Goal: Check status: Check status

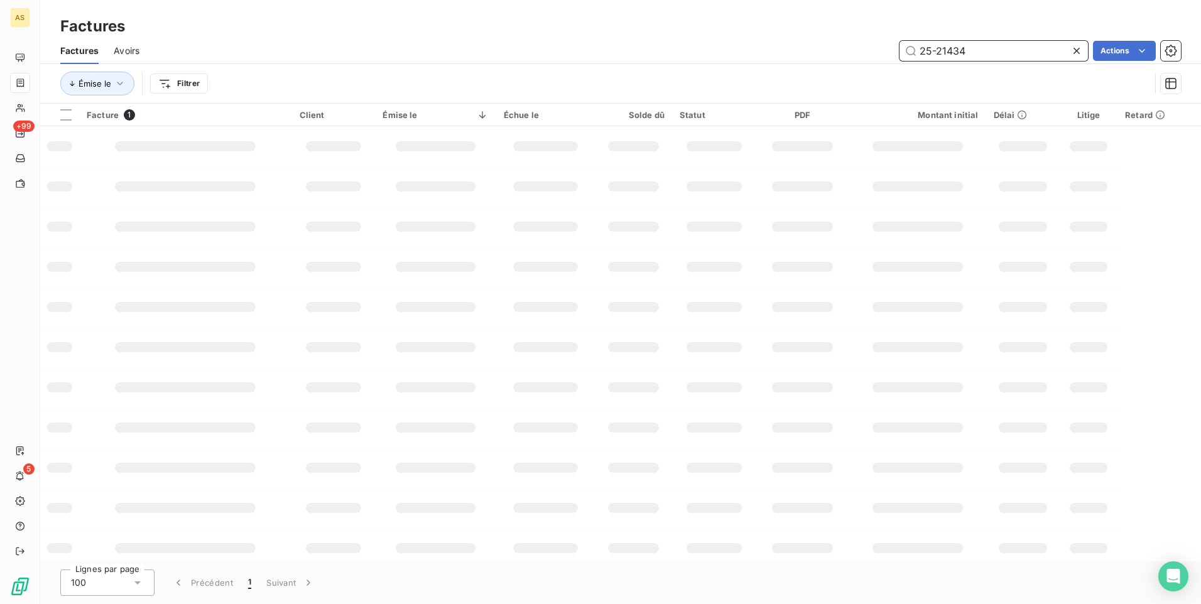
click at [1000, 48] on input "25-21434" at bounding box center [994, 51] width 188 height 20
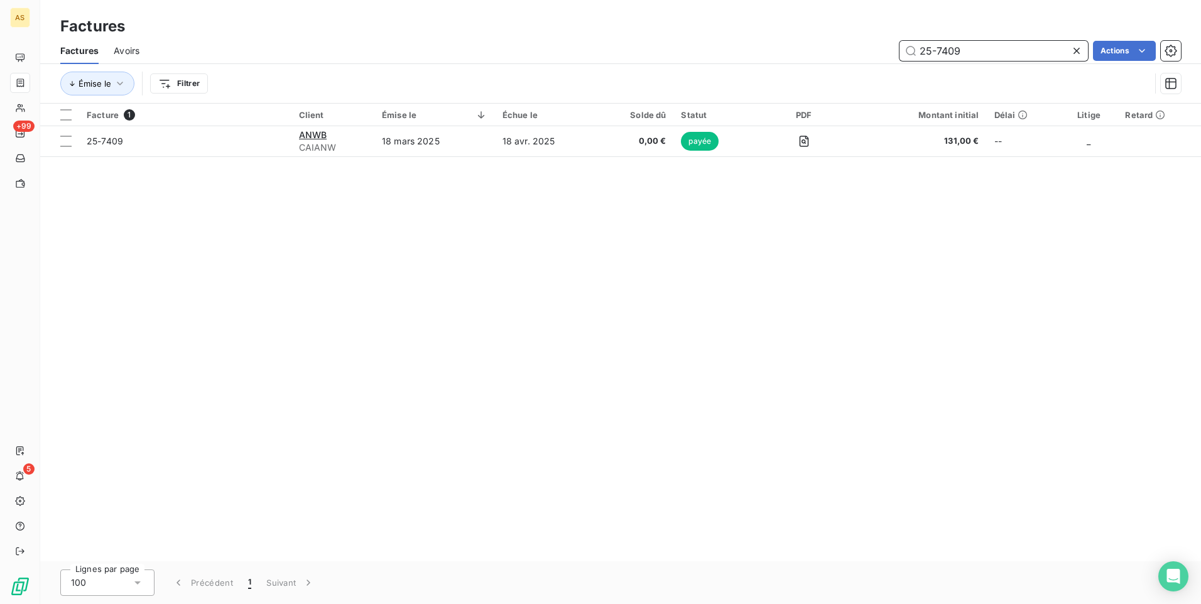
click at [990, 46] on input "25-7409" at bounding box center [994, 51] width 188 height 20
click at [980, 55] on input "25-7428" at bounding box center [994, 51] width 188 height 20
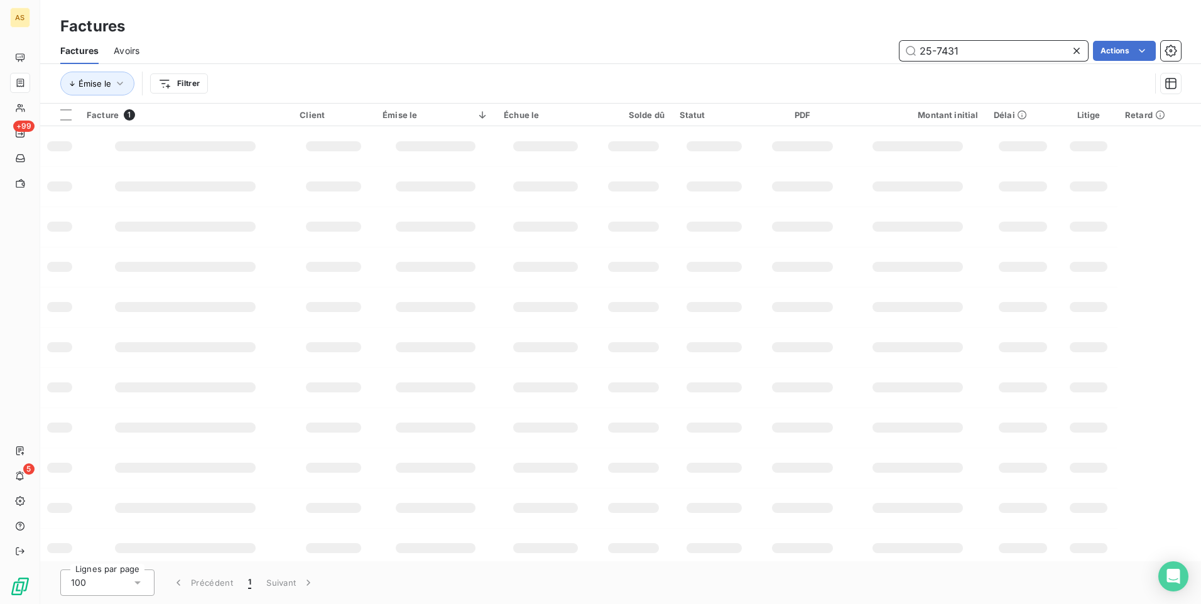
click at [980, 48] on input "25-7431" at bounding box center [994, 51] width 188 height 20
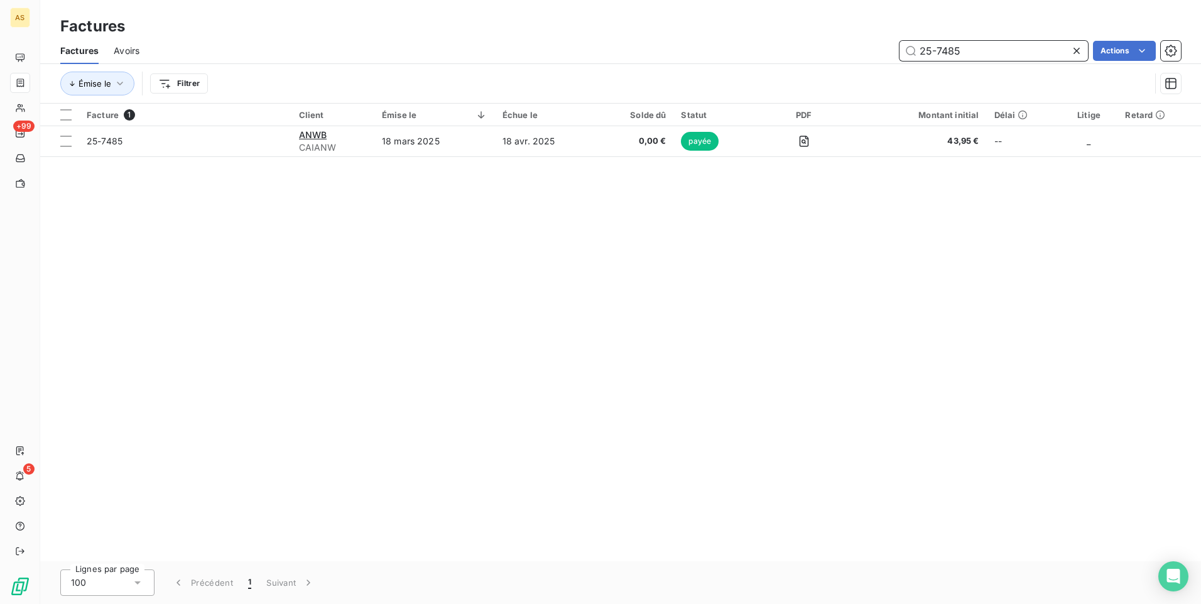
click at [969, 50] on input "25-7485" at bounding box center [994, 51] width 188 height 20
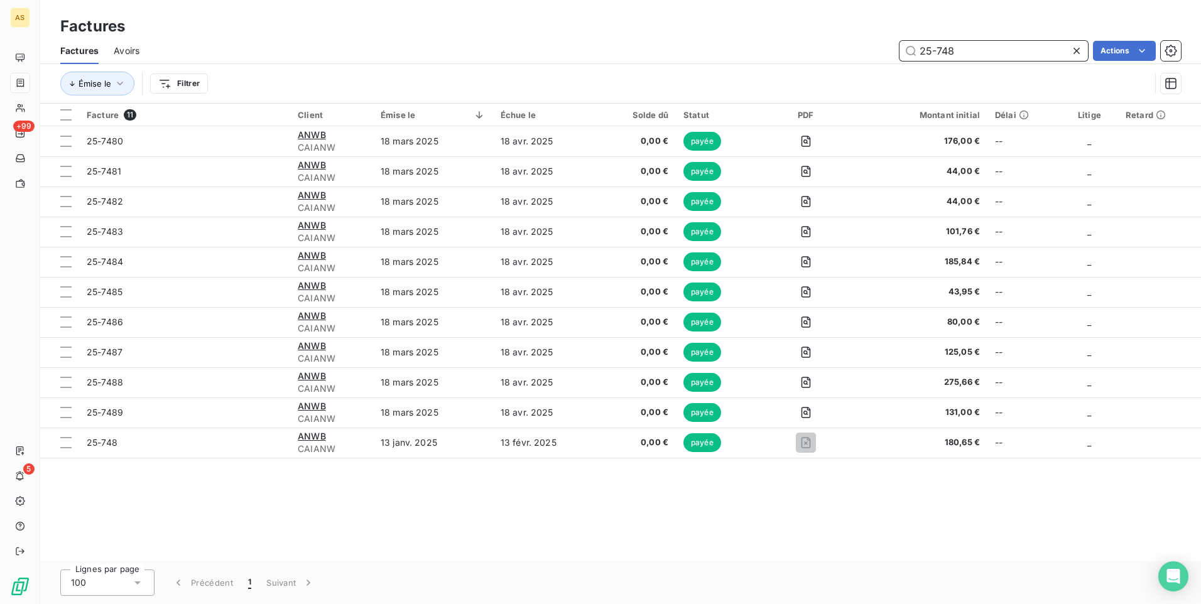
click at [965, 48] on input "25-748" at bounding box center [994, 51] width 188 height 20
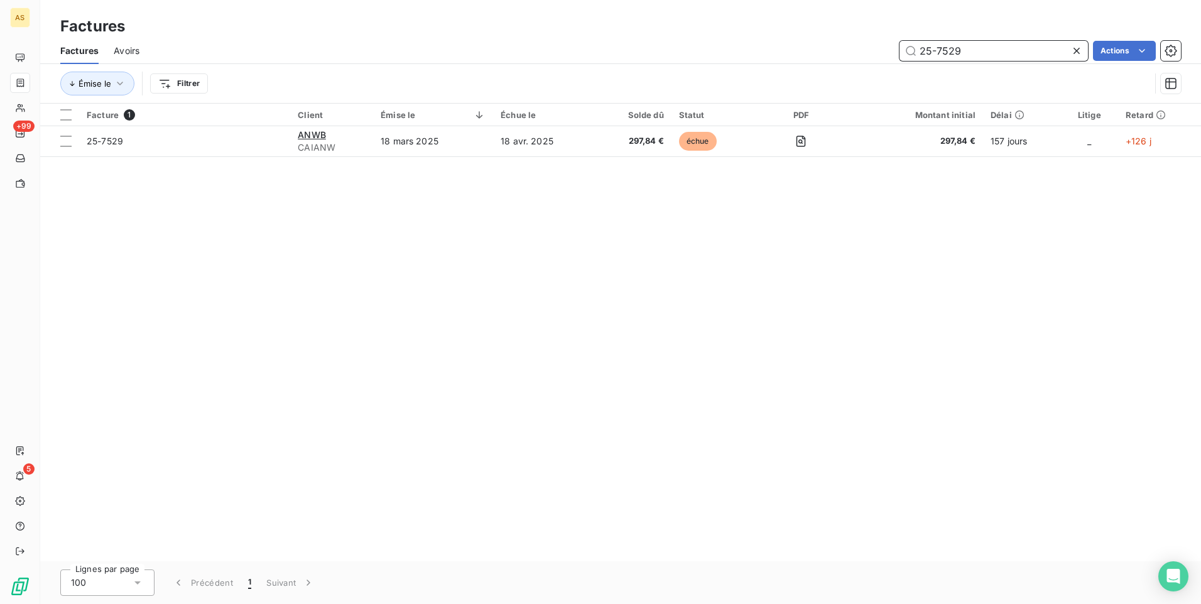
click at [983, 50] on input "25-7529" at bounding box center [994, 51] width 188 height 20
click at [979, 46] on input "25-7530" at bounding box center [994, 51] width 188 height 20
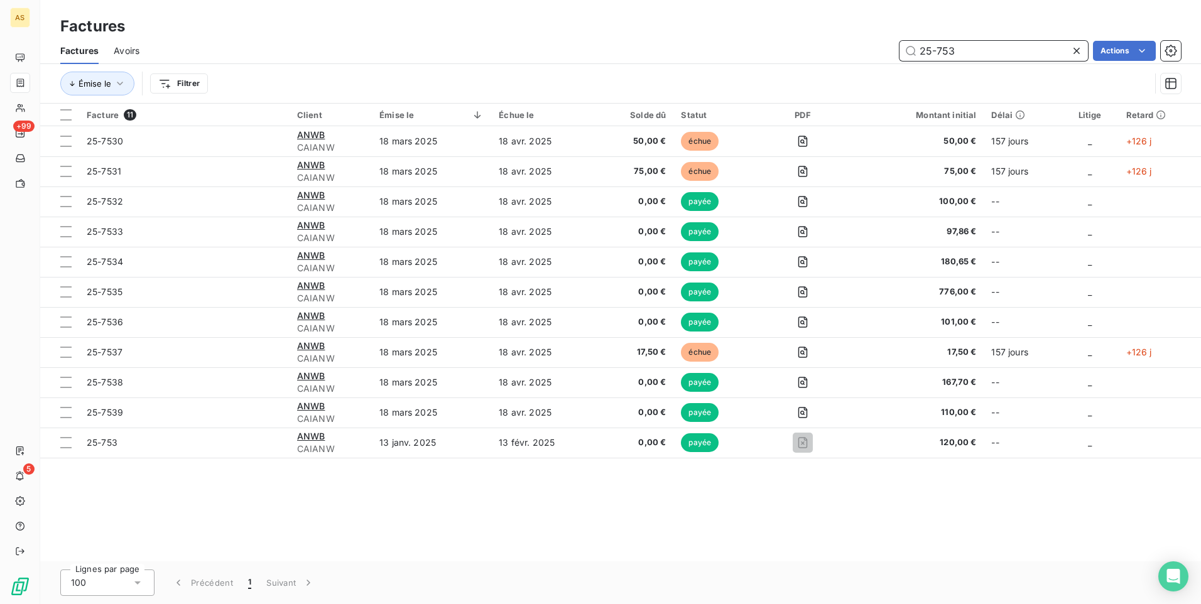
click at [963, 52] on input "25-753" at bounding box center [994, 51] width 188 height 20
click at [969, 53] on input "25-765" at bounding box center [994, 51] width 188 height 20
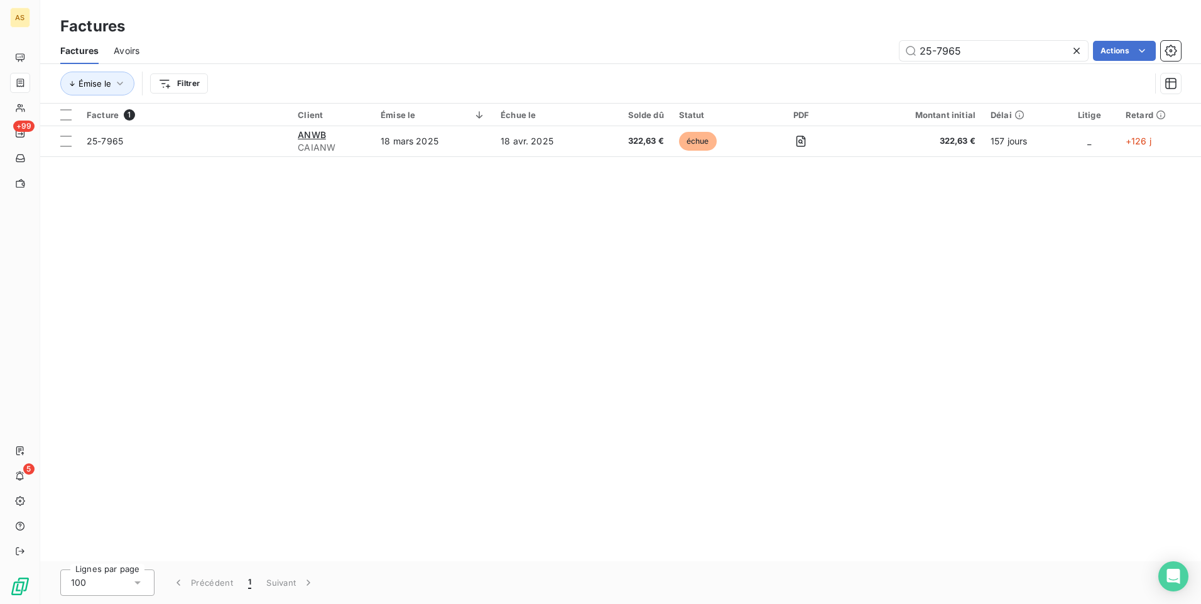
click at [512, 418] on div "Facture 1 Client Émise le Échue le Solde dû Statut PDF Montant initial Délai Li…" at bounding box center [620, 333] width 1161 height 458
click at [979, 55] on input "25-7965" at bounding box center [994, 51] width 188 height 20
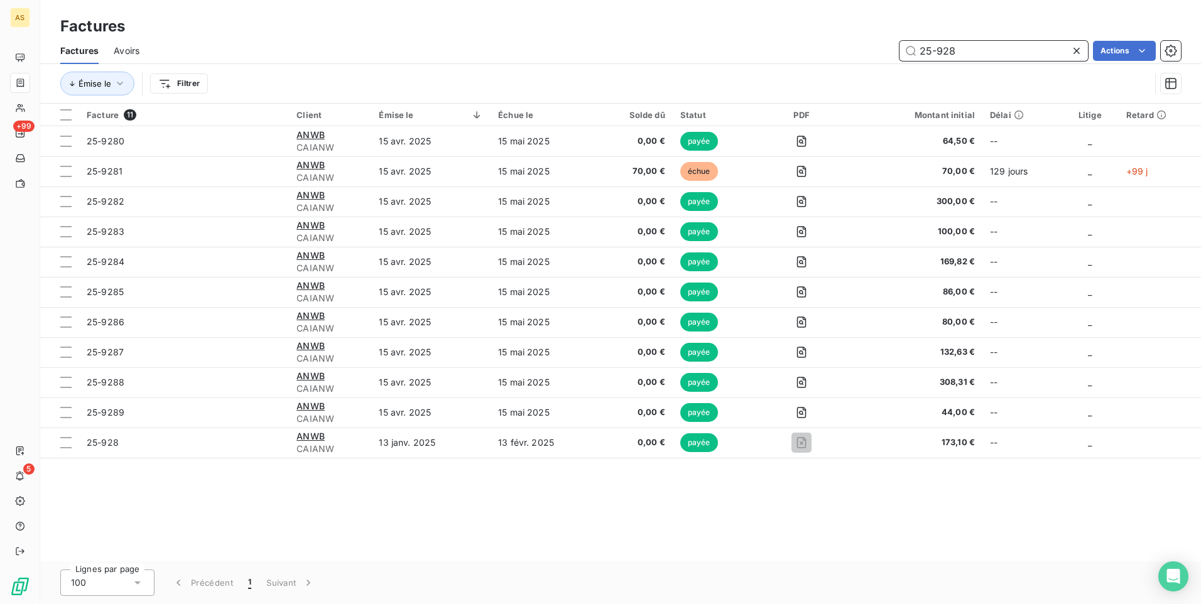
click at [973, 48] on input "25-928" at bounding box center [994, 51] width 188 height 20
click at [980, 46] on input "25-946" at bounding box center [994, 51] width 188 height 20
click at [968, 48] on input "25-949" at bounding box center [994, 51] width 188 height 20
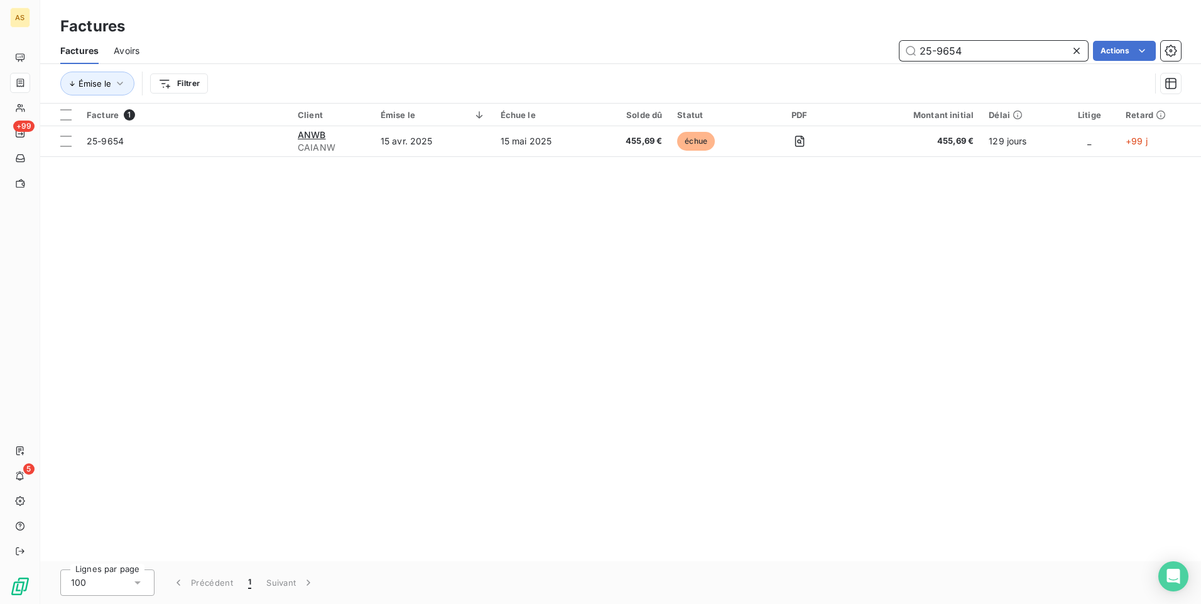
click at [973, 50] on input "25-9654" at bounding box center [994, 51] width 188 height 20
click at [1005, 41] on input "25-9654" at bounding box center [994, 51] width 188 height 20
click at [976, 51] on input "25-9707" at bounding box center [994, 51] width 188 height 20
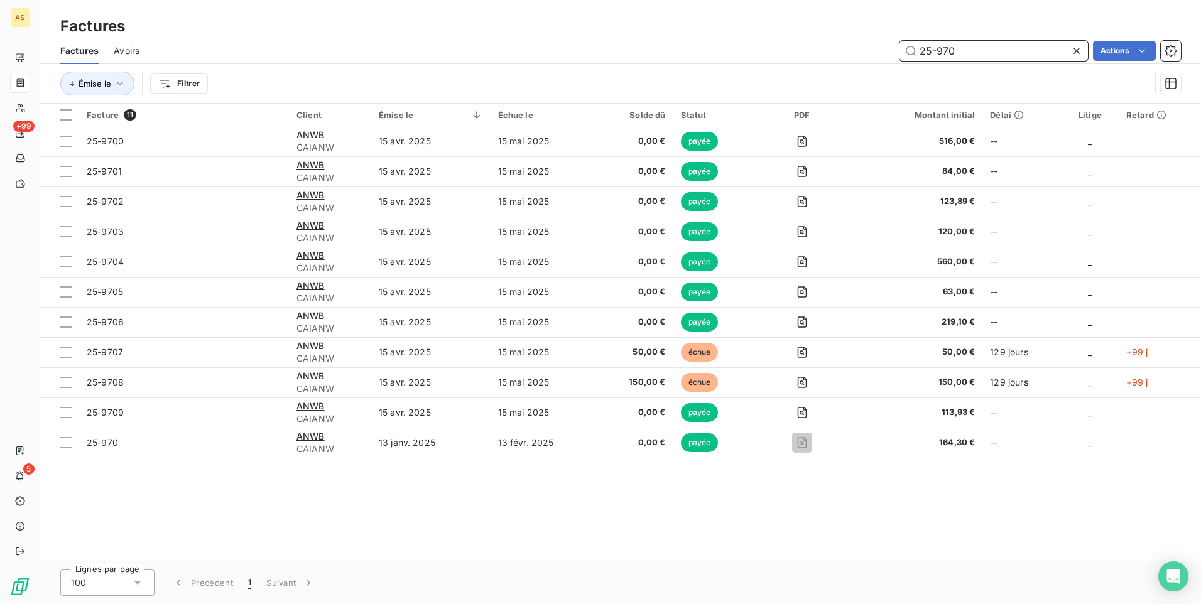
click at [1002, 53] on input "25-970" at bounding box center [994, 51] width 188 height 20
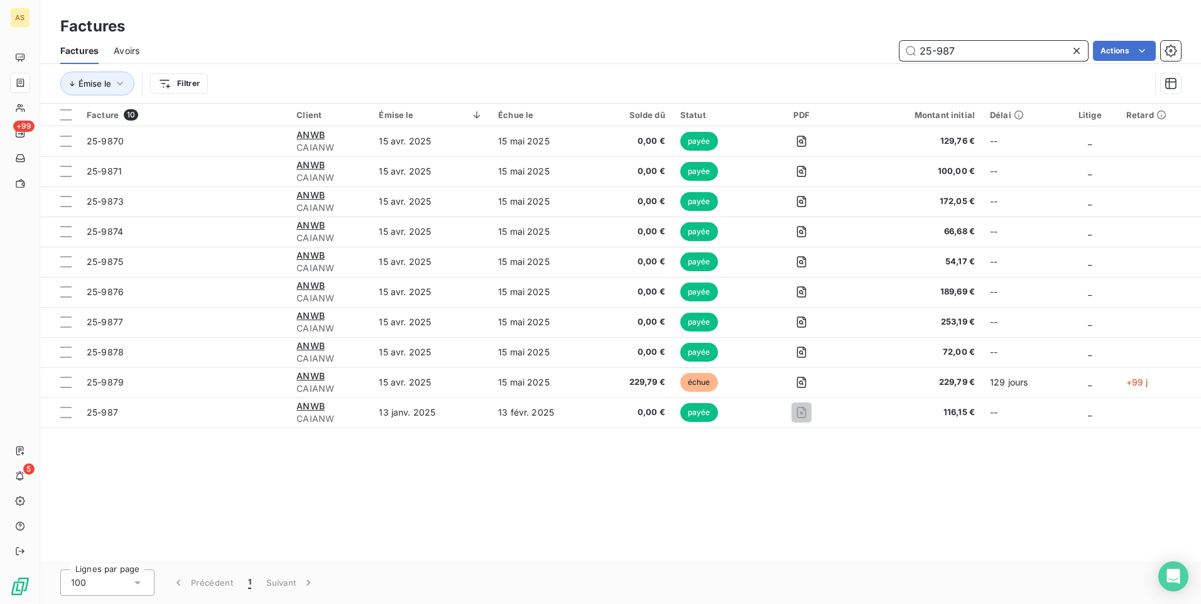
click at [983, 48] on input "25-987" at bounding box center [994, 51] width 188 height 20
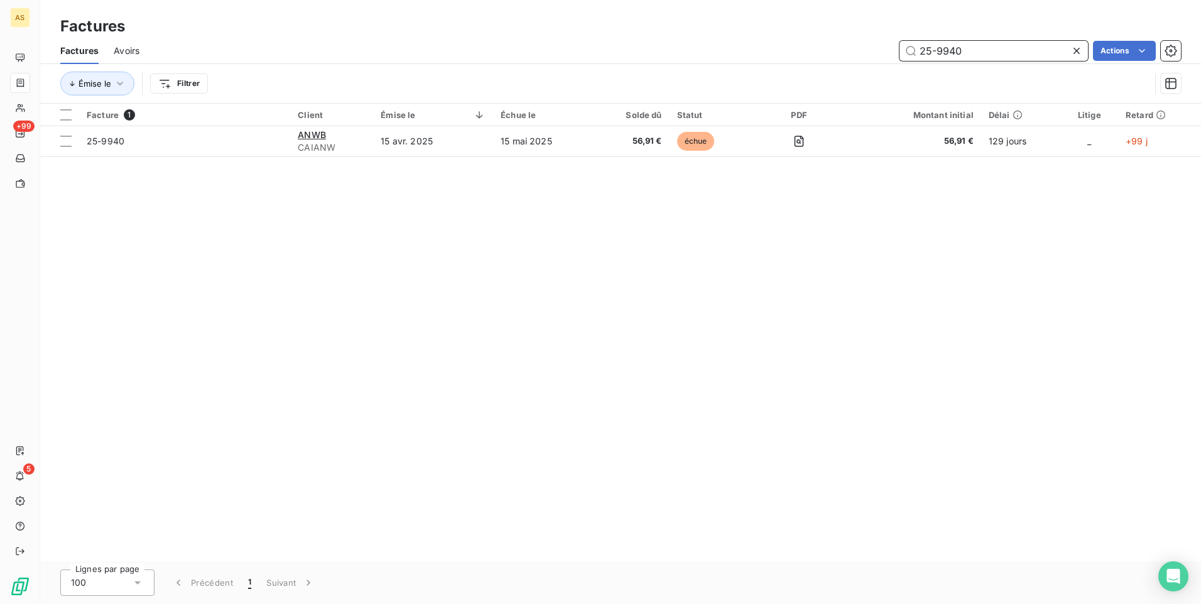
click at [979, 50] on input "25-9940" at bounding box center [994, 51] width 188 height 20
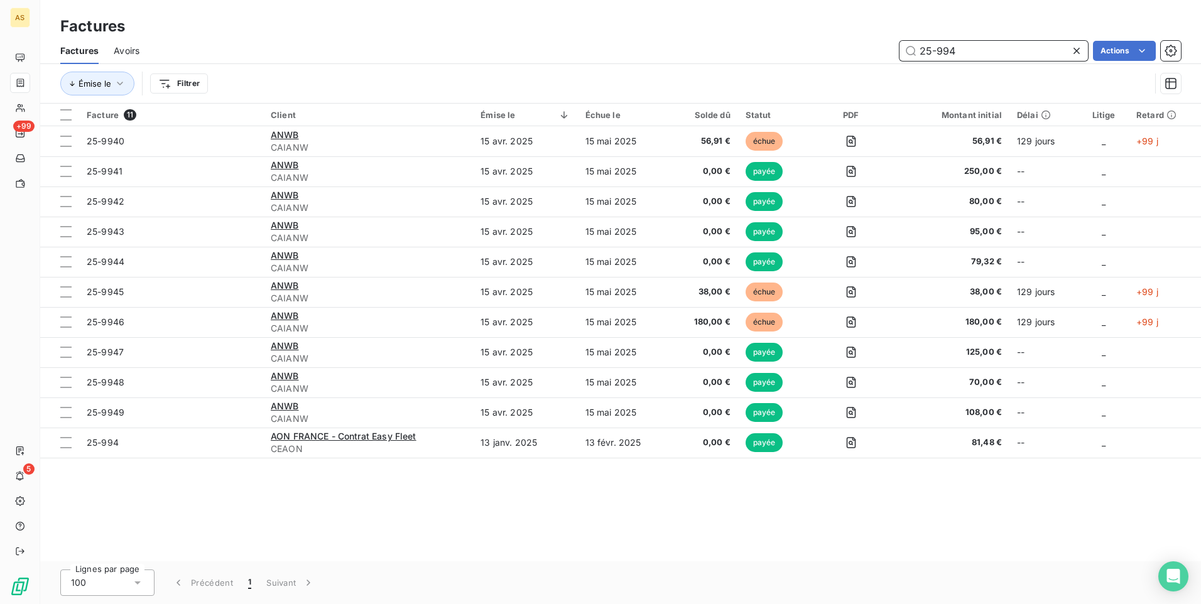
click at [972, 53] on input "25-994" at bounding box center [994, 51] width 188 height 20
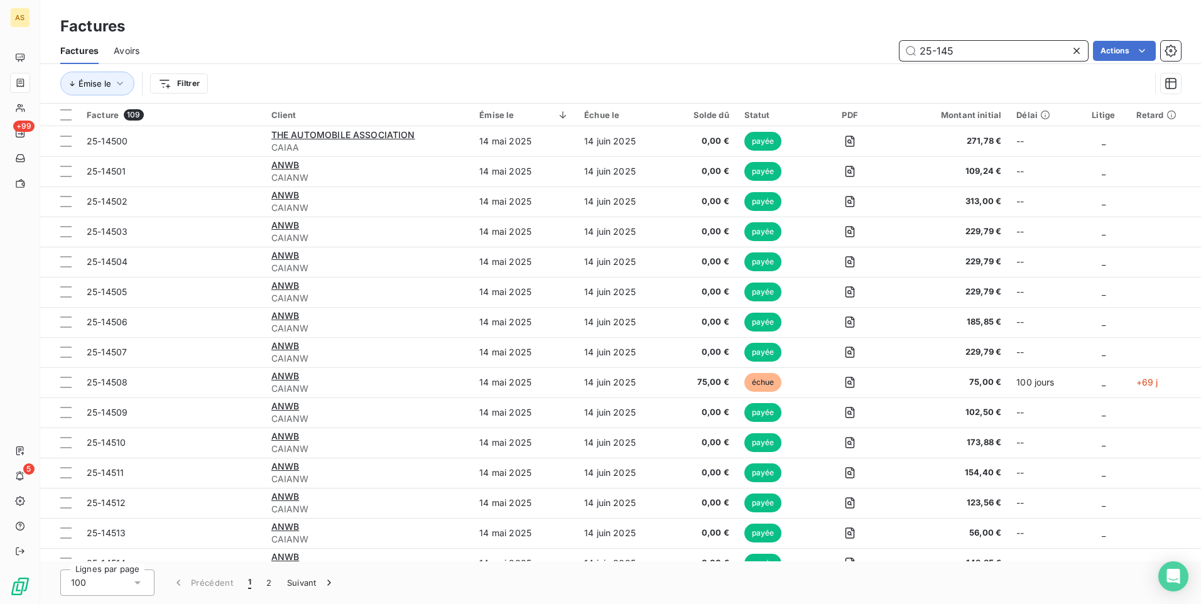
click at [981, 52] on input "25-145" at bounding box center [994, 51] width 188 height 20
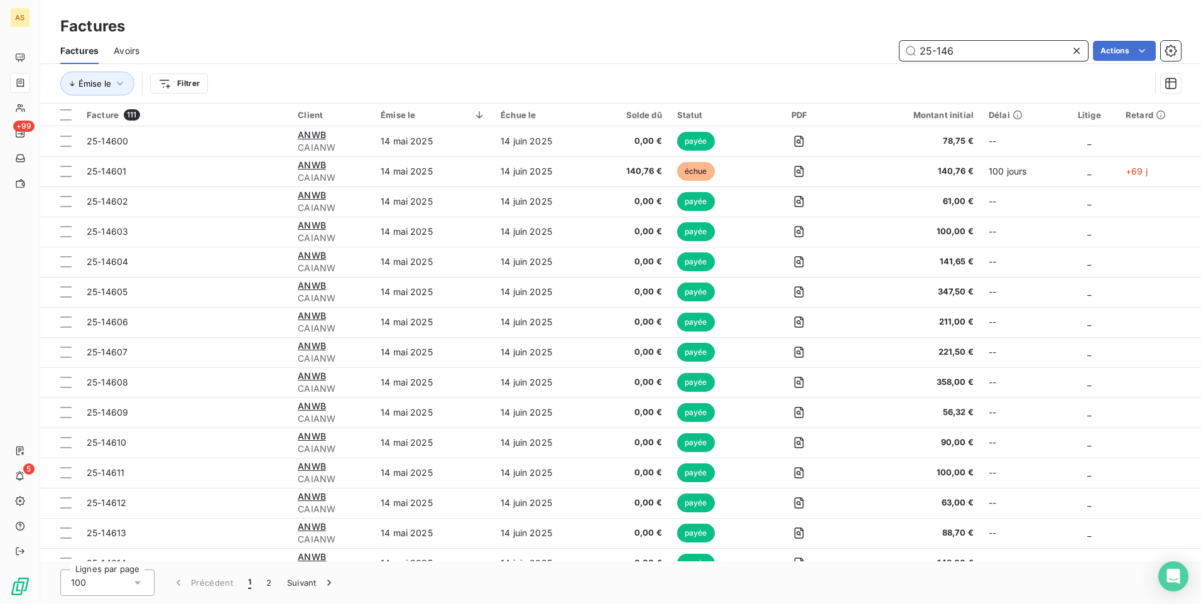
click at [959, 45] on input "25-146" at bounding box center [994, 51] width 188 height 20
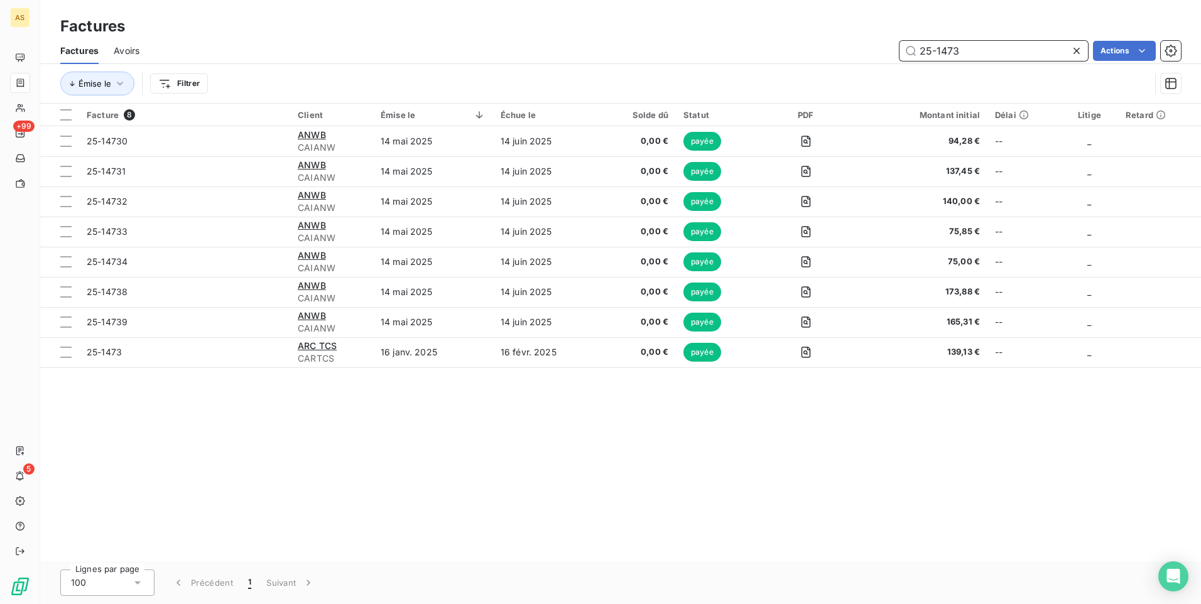
click at [971, 52] on input "25-1473" at bounding box center [994, 51] width 188 height 20
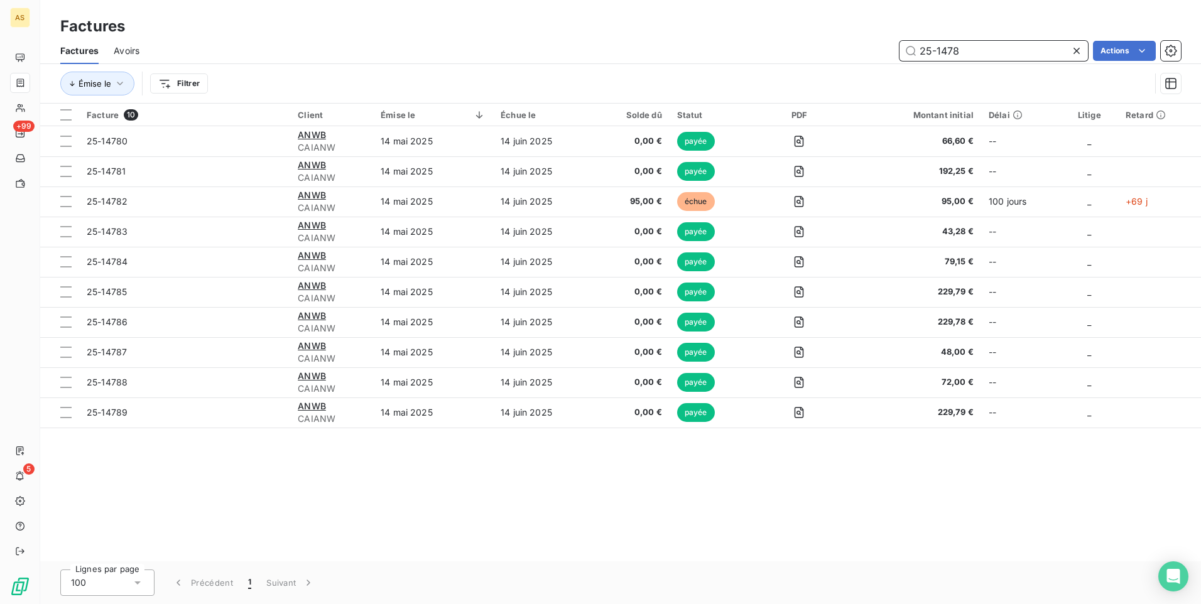
click at [981, 54] on input "25-1478" at bounding box center [994, 51] width 188 height 20
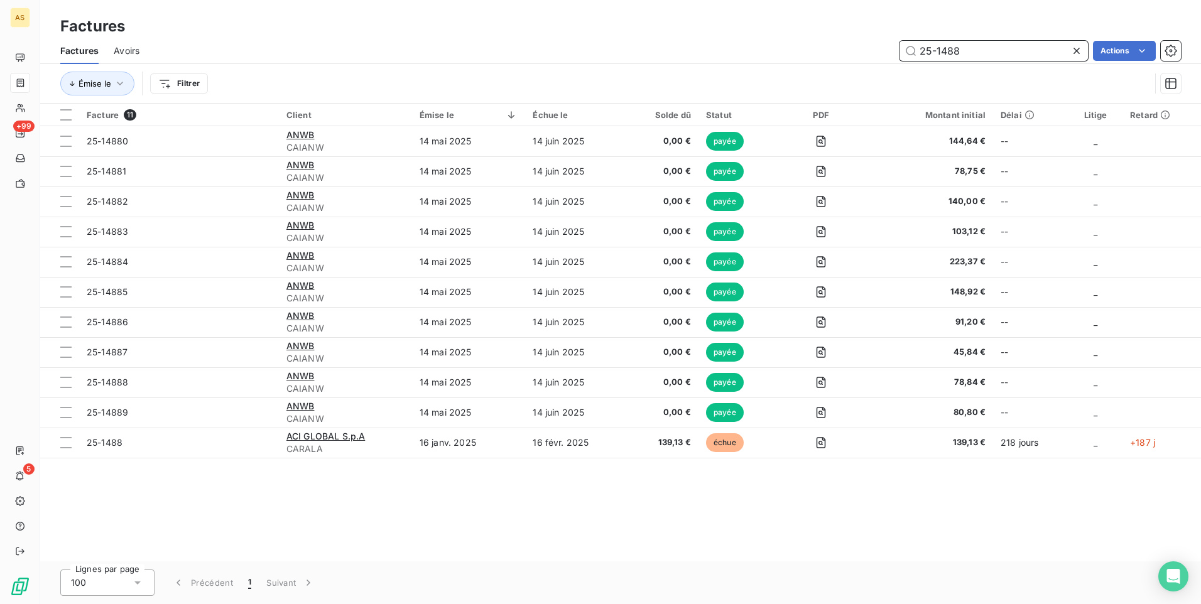
click at [973, 50] on input "25-1488" at bounding box center [994, 51] width 188 height 20
click at [965, 51] on input "25-1484" at bounding box center [994, 51] width 188 height 20
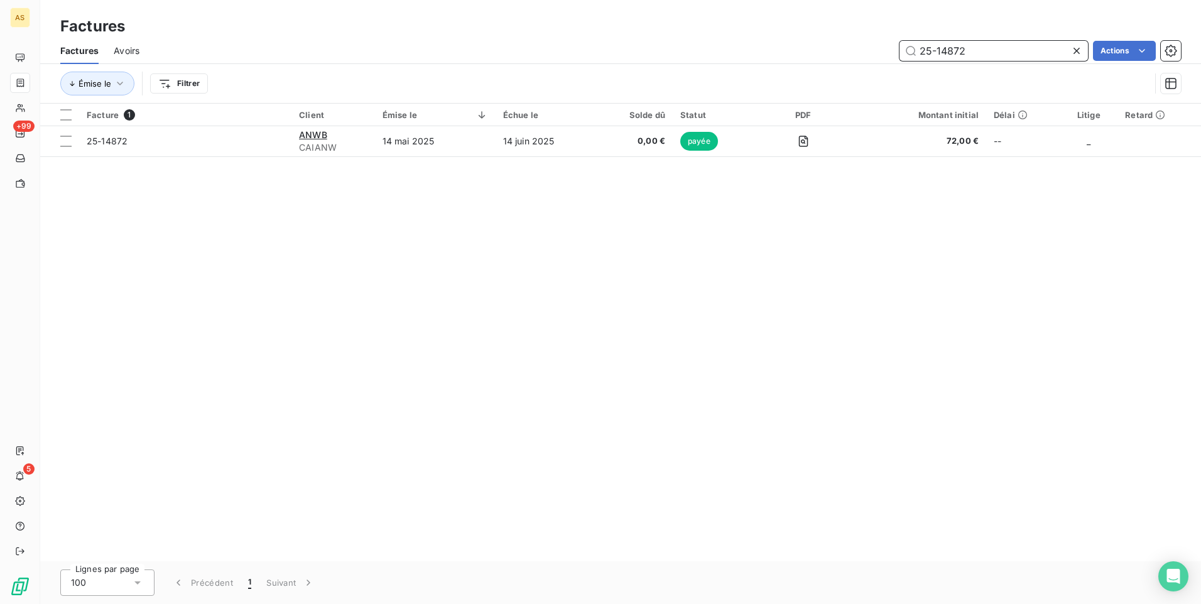
click at [1000, 41] on input "25-14872" at bounding box center [994, 51] width 188 height 20
click at [970, 46] on input "25-16270" at bounding box center [994, 51] width 188 height 20
type input "2"
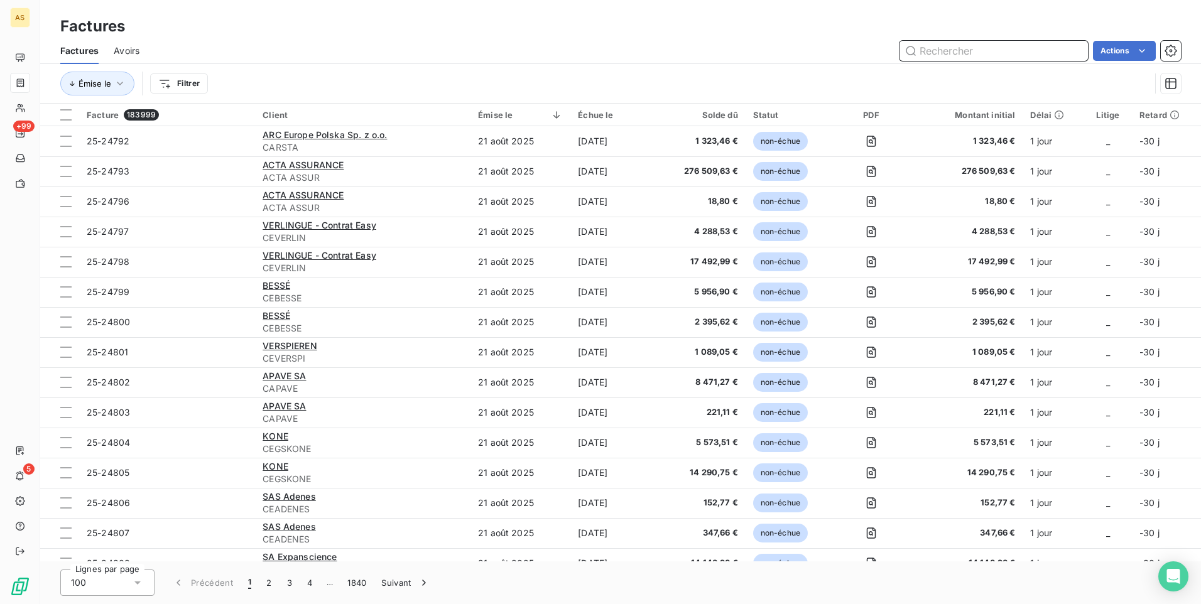
click at [1000, 48] on input "text" at bounding box center [994, 51] width 188 height 20
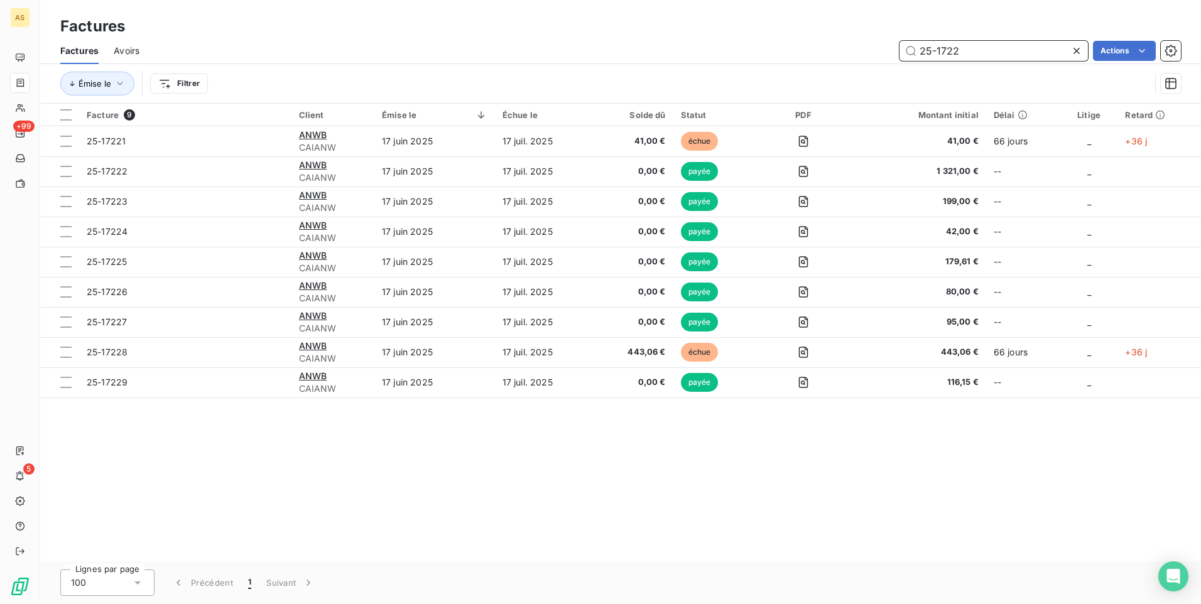
click at [956, 46] on input "25-1722" at bounding box center [994, 51] width 188 height 20
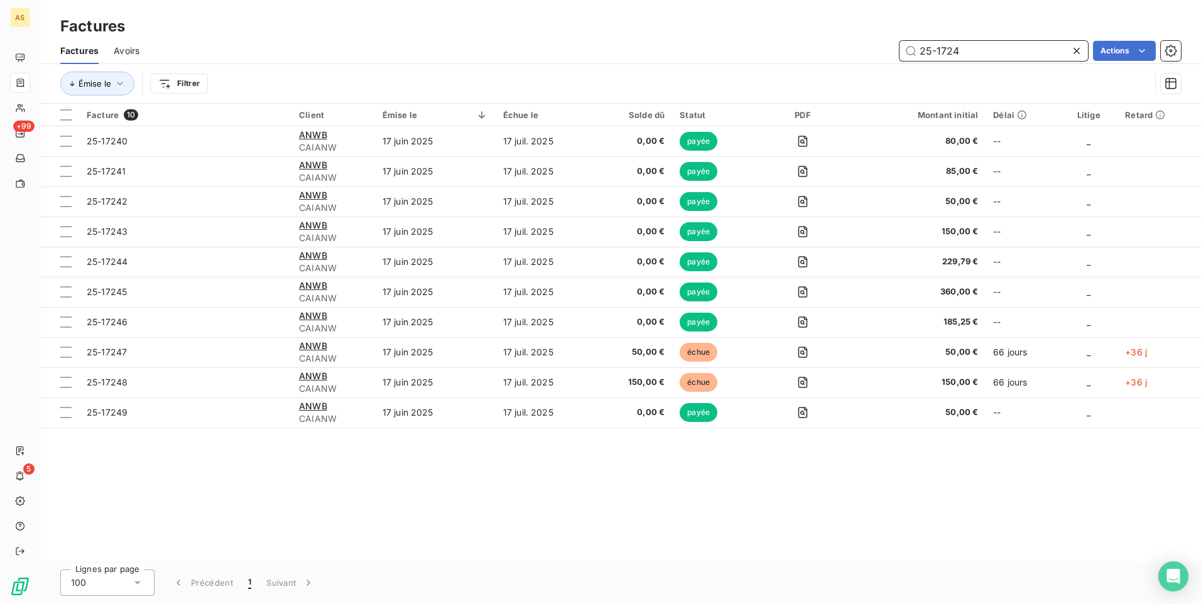
click at [978, 53] on input "25-1724" at bounding box center [994, 51] width 188 height 20
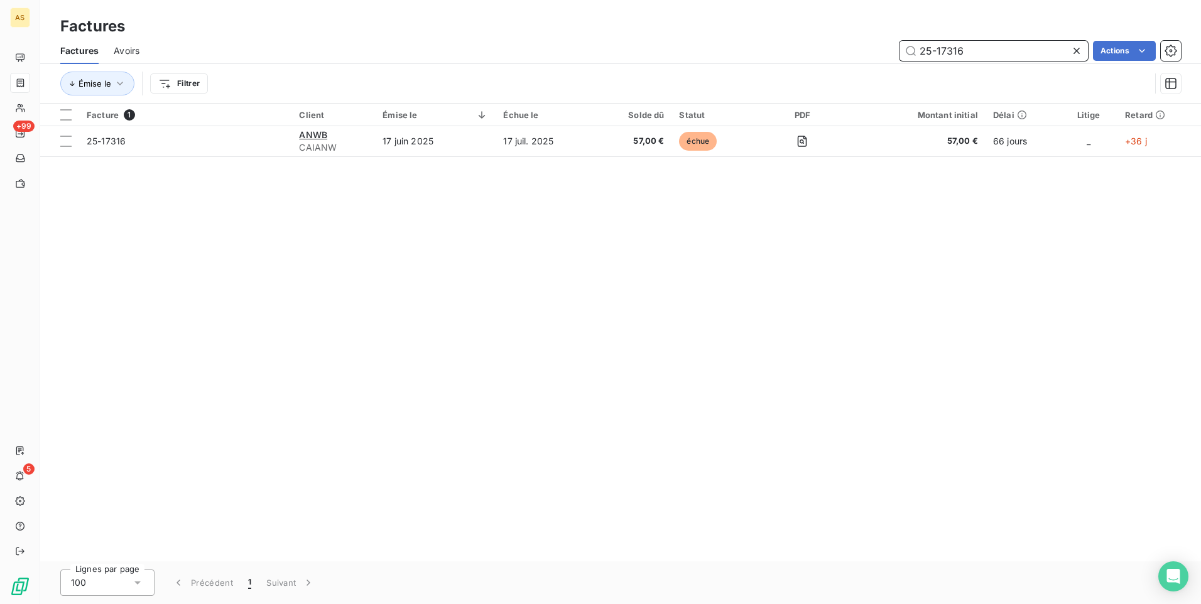
type input "25-17316"
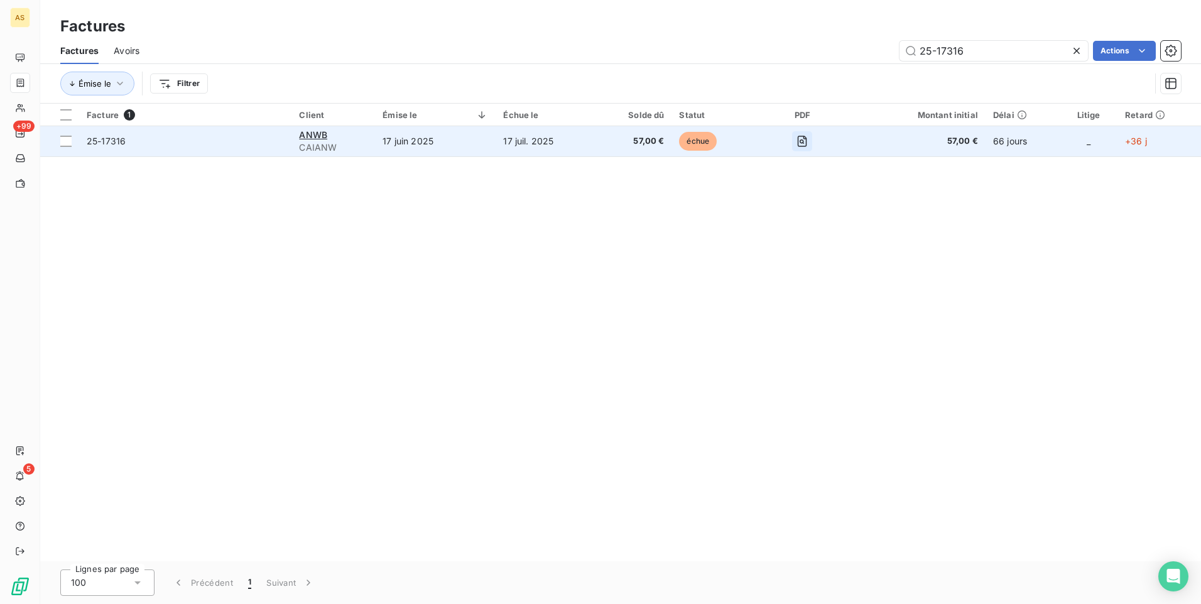
click at [804, 138] on icon "button" at bounding box center [802, 141] width 13 height 13
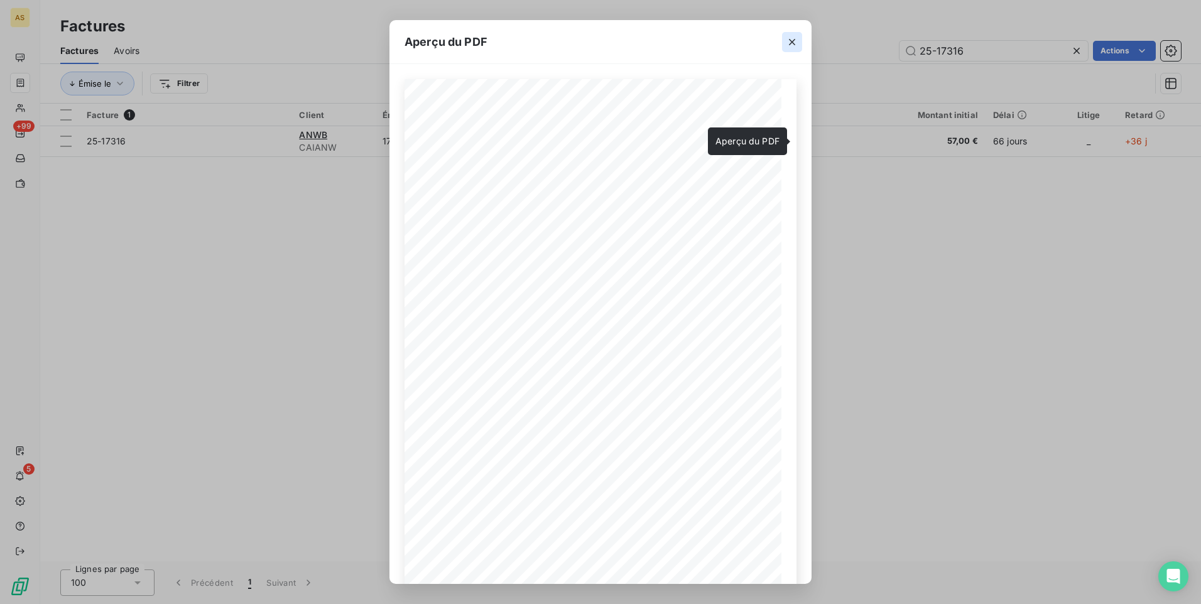
click at [790, 38] on icon "button" at bounding box center [792, 42] width 13 height 13
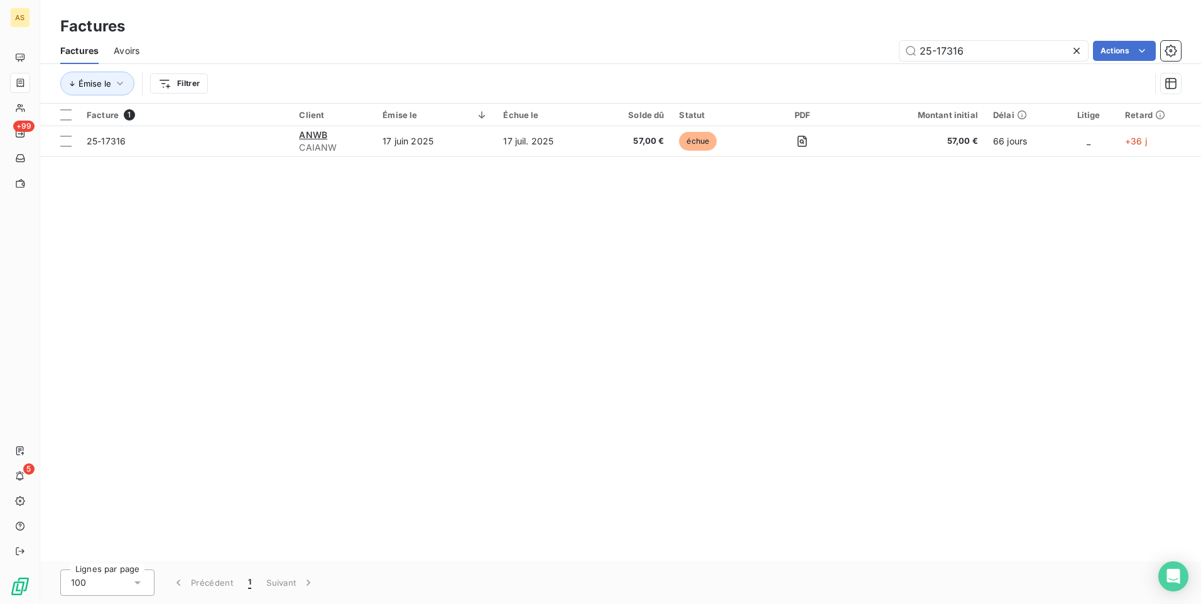
click at [890, 353] on div "Facture 1 Client Émise le Échue le Solde dû Statut PDF Montant initial Délai Li…" at bounding box center [620, 333] width 1161 height 458
click at [1020, 383] on div "Facture 1 Client Émise le Échue le Solde dû Statut PDF Montant initial Délai Li…" at bounding box center [620, 333] width 1161 height 458
